Goal: Find contact information: Find contact information

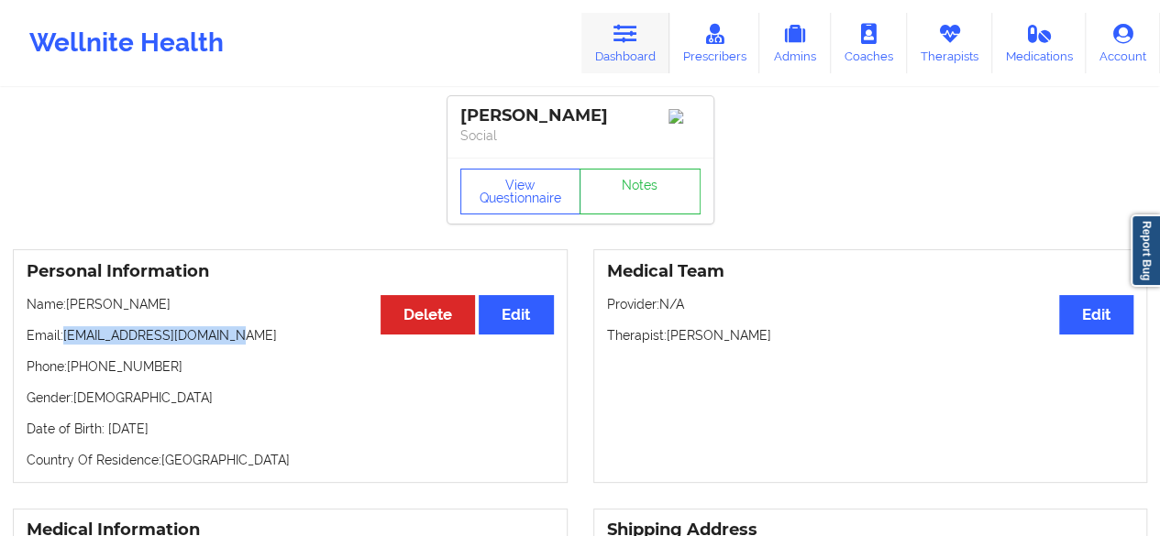
click at [637, 41] on icon at bounding box center [625, 34] width 24 height 20
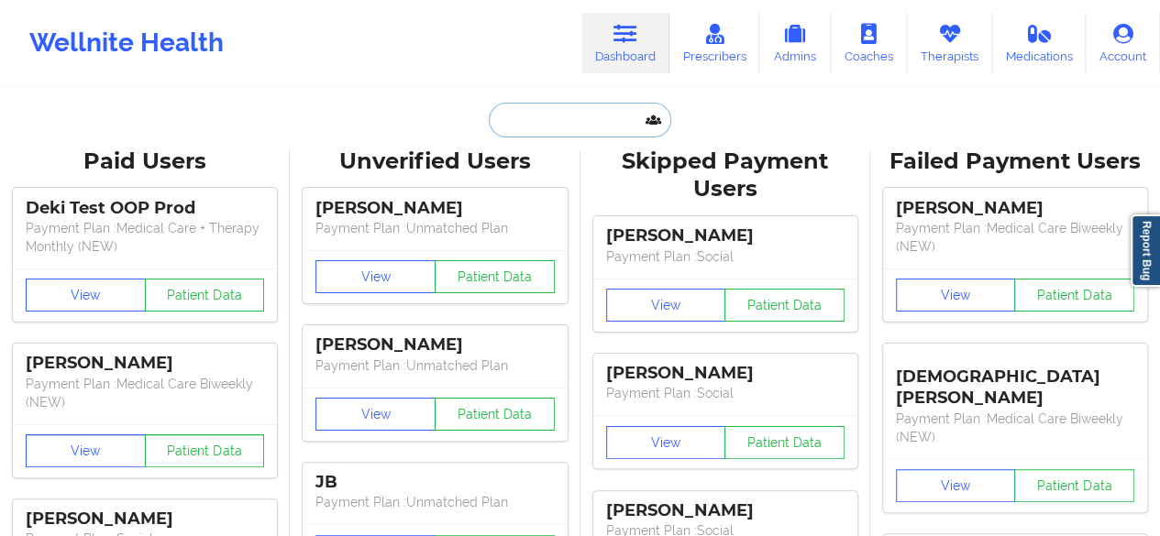
click at [561, 125] on input "text" at bounding box center [580, 120] width 182 height 35
paste input "[EMAIL_ADDRESS][DOMAIN_NAME]"
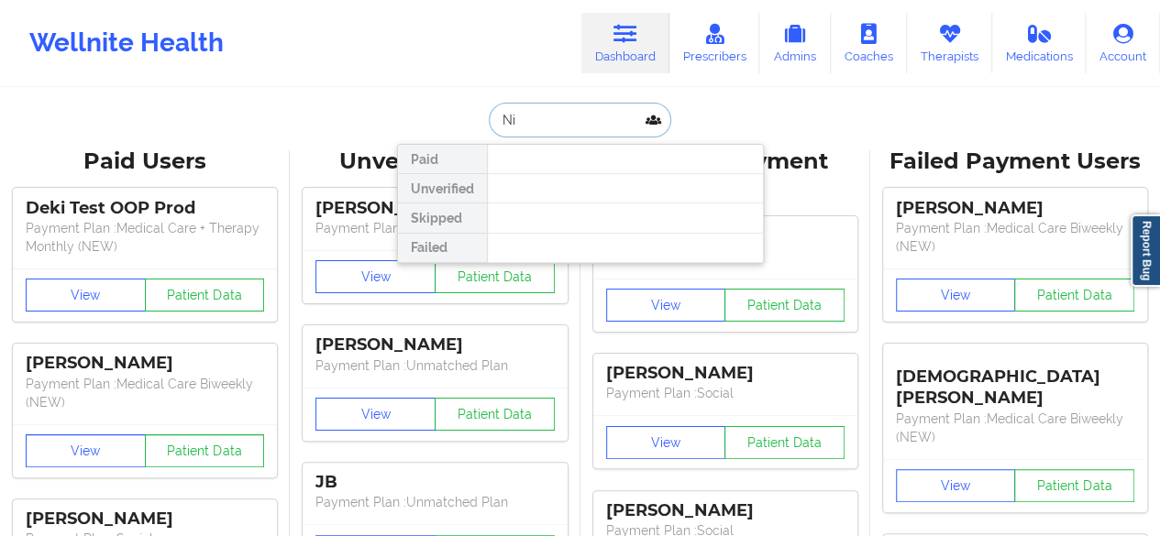
type input "N"
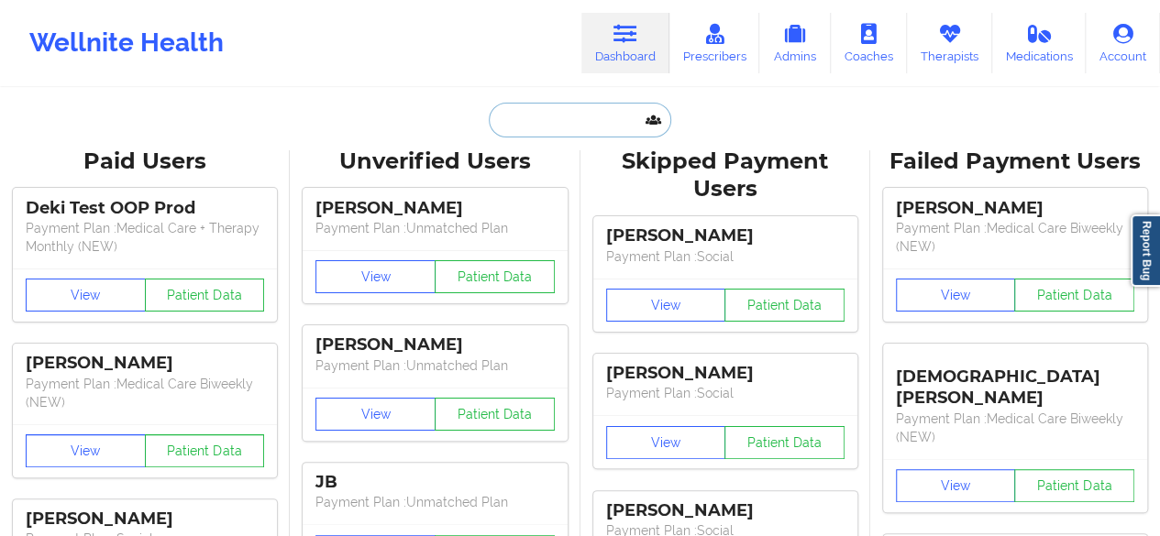
paste input "[EMAIL_ADDRESS][DOMAIN_NAME]"
type input "[EMAIL_ADDRESS][DOMAIN_NAME]"
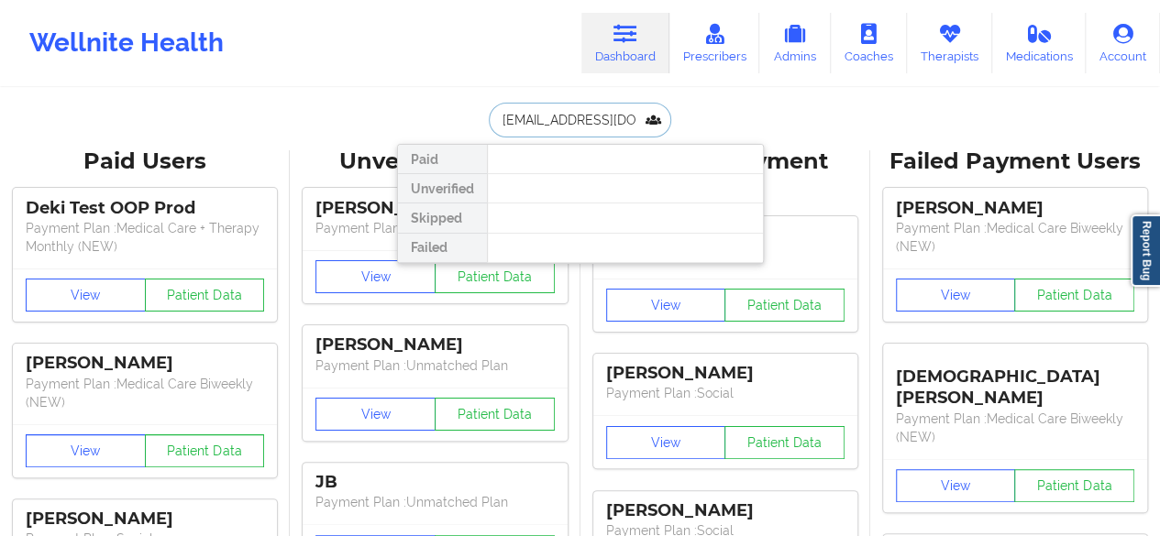
click at [622, 122] on input "[EMAIL_ADDRESS][DOMAIN_NAME]" at bounding box center [580, 120] width 182 height 35
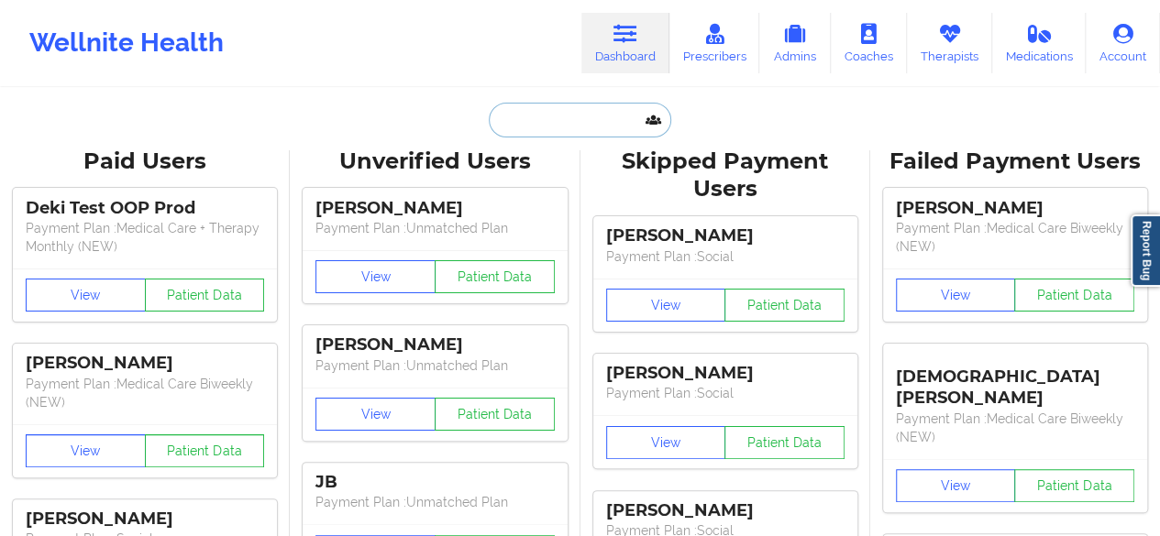
paste input "[EMAIL_ADDRESS][DOMAIN_NAME]"
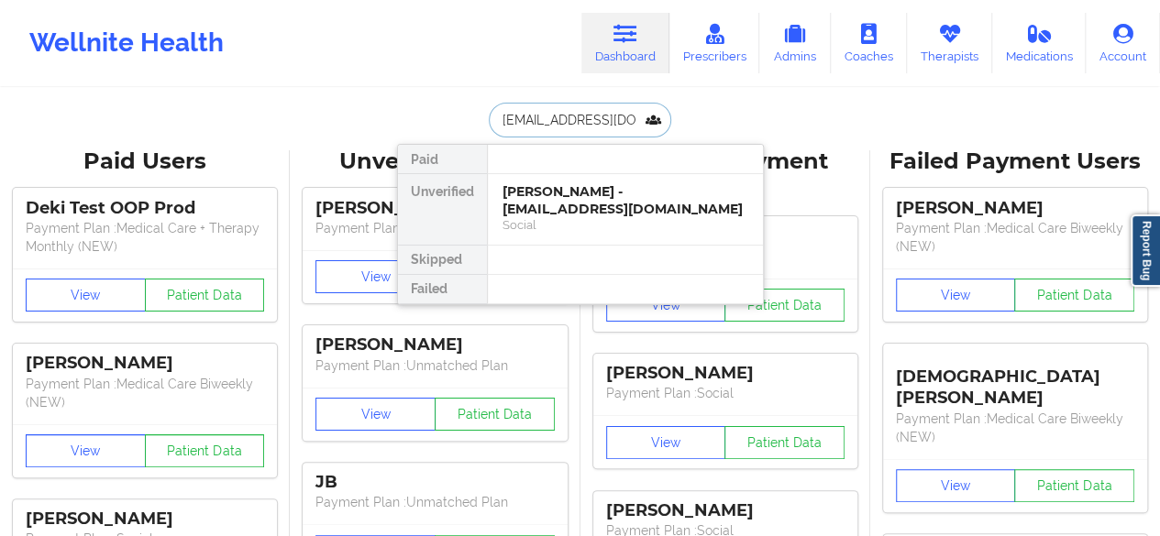
type input "[EMAIL_ADDRESS][DOMAIN_NAME]"
click at [589, 191] on div "[PERSON_NAME] - [EMAIL_ADDRESS][DOMAIN_NAME]" at bounding box center [625, 200] width 246 height 34
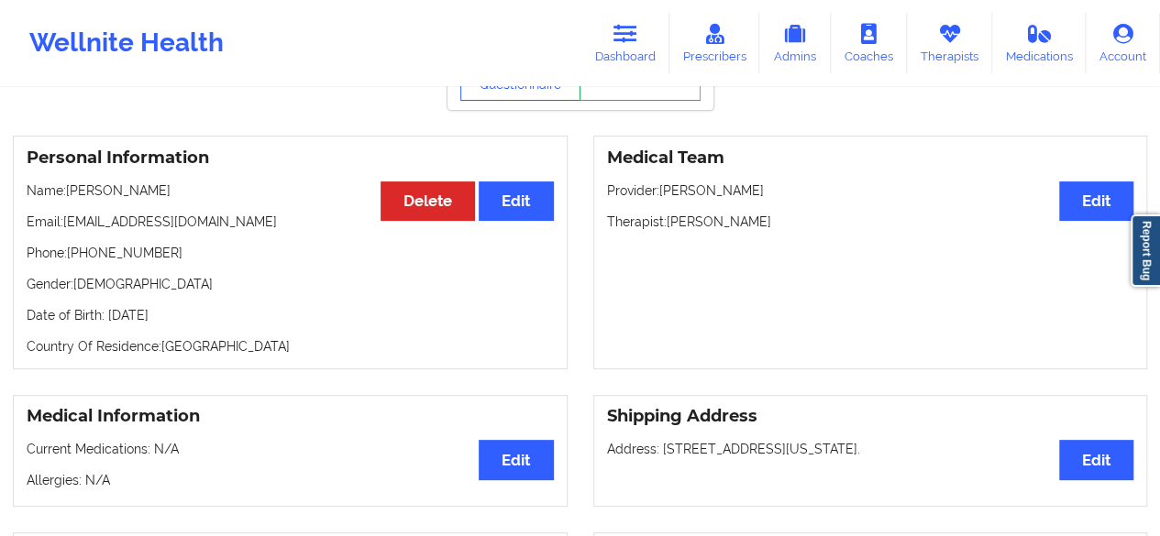
scroll to position [116, 0]
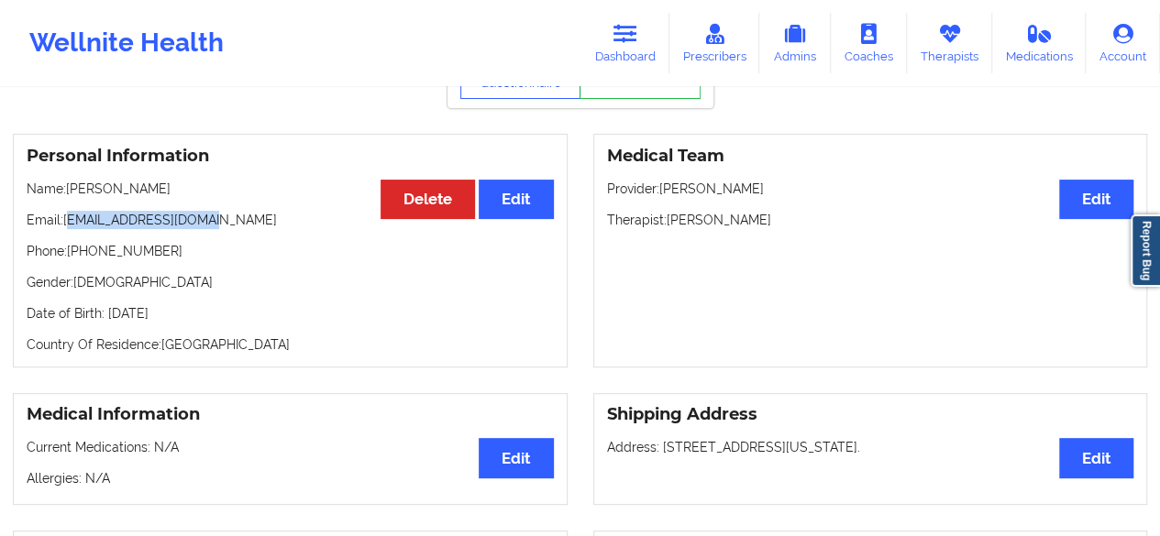
drag, startPoint x: 68, startPoint y: 227, endPoint x: 225, endPoint y: 227, distance: 156.8
click at [225, 227] on p "Email: [EMAIL_ADDRESS][DOMAIN_NAME]" at bounding box center [290, 220] width 527 height 18
click at [72, 225] on p "Email: [EMAIL_ADDRESS][DOMAIN_NAME]" at bounding box center [290, 220] width 527 height 18
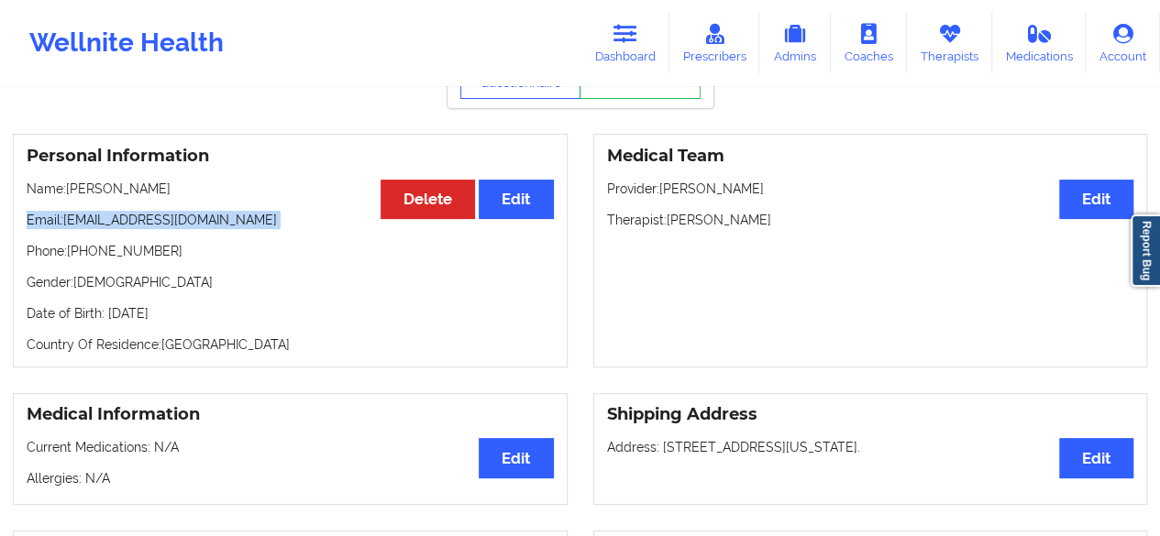
click at [72, 225] on p "Email: [EMAIL_ADDRESS][DOMAIN_NAME]" at bounding box center [290, 220] width 527 height 18
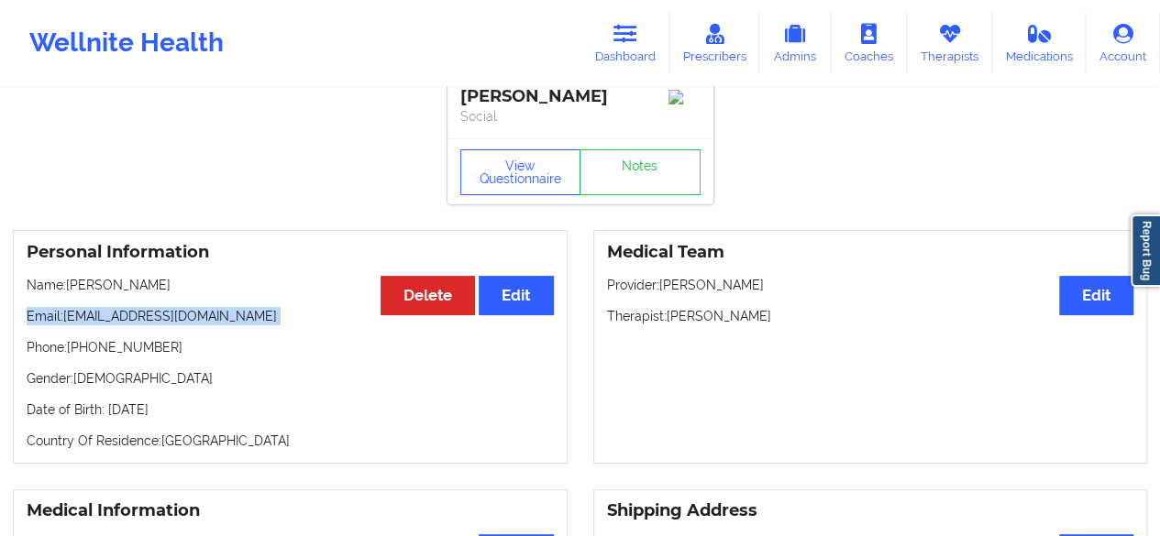
scroll to position [0, 0]
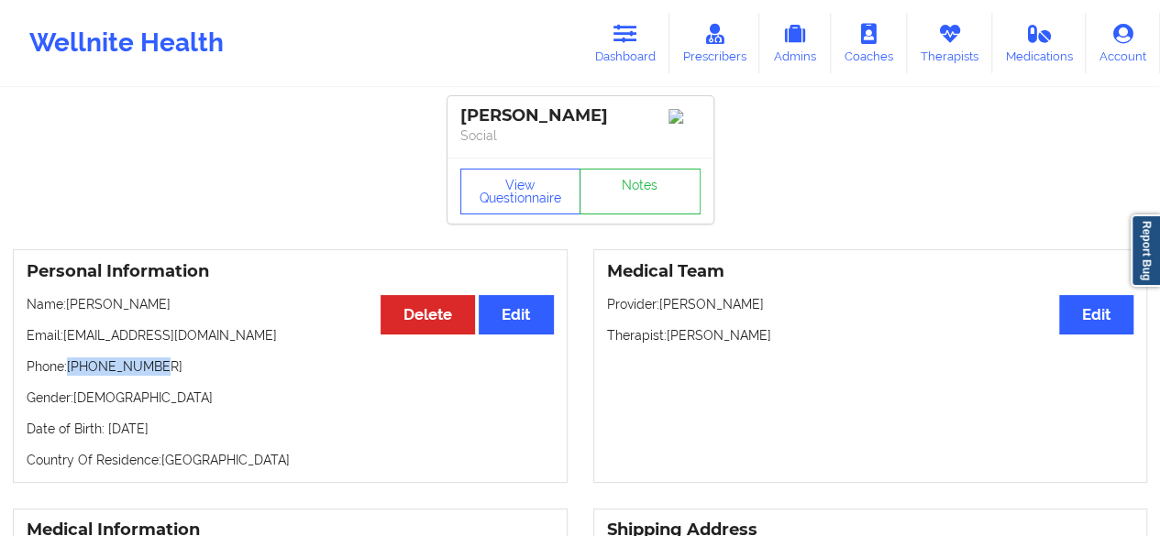
drag, startPoint x: 70, startPoint y: 373, endPoint x: 174, endPoint y: 375, distance: 104.5
click at [174, 375] on p "Phone: [PHONE_NUMBER]" at bounding box center [290, 367] width 527 height 18
copy p "[PHONE_NUMBER]"
drag, startPoint x: 662, startPoint y: 309, endPoint x: 790, endPoint y: 317, distance: 128.6
click at [790, 314] on p "Provider: [PERSON_NAME]" at bounding box center [870, 304] width 527 height 18
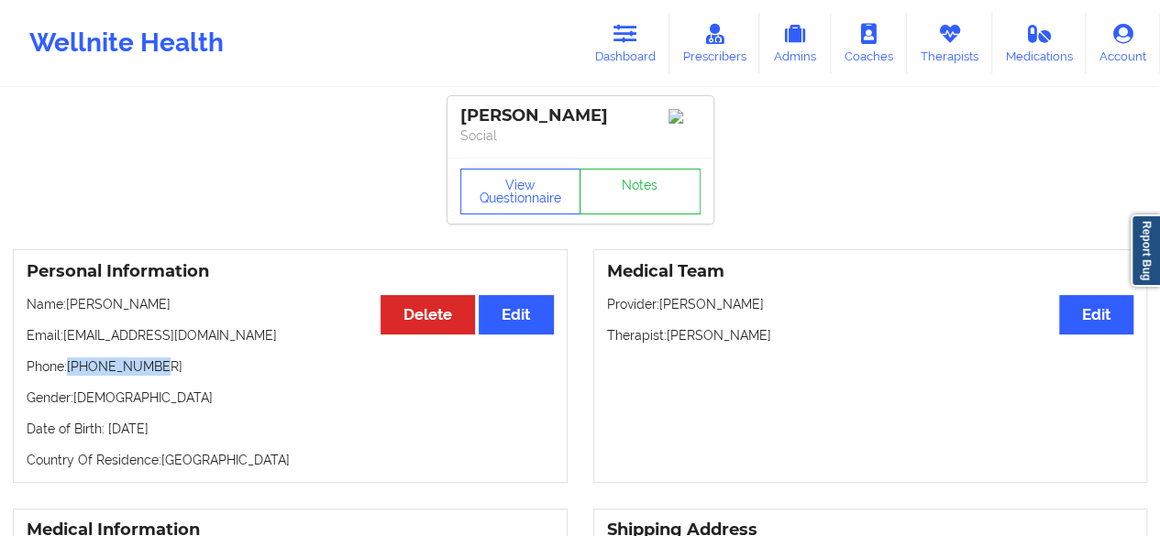
copy p "[PERSON_NAME]"
click at [519, 109] on div "[PERSON_NAME]" at bounding box center [580, 115] width 240 height 21
copy div "[PERSON_NAME]"
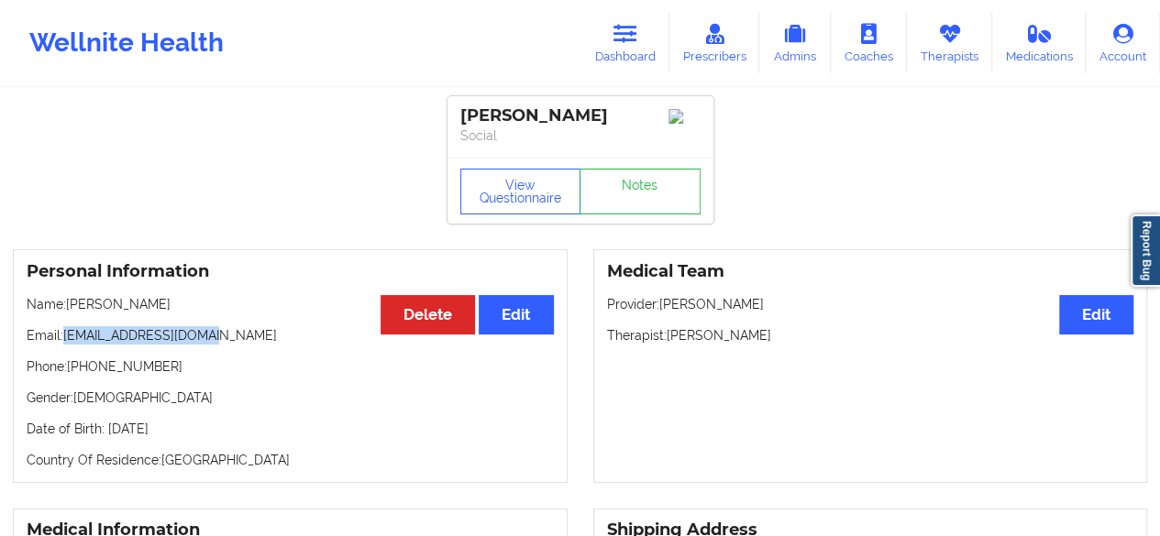
drag, startPoint x: 66, startPoint y: 344, endPoint x: 259, endPoint y: 334, distance: 192.8
click at [259, 334] on p "Email: [EMAIL_ADDRESS][DOMAIN_NAME]" at bounding box center [290, 335] width 527 height 18
copy p "[EMAIL_ADDRESS][DOMAIN_NAME]"
